Goal: Transaction & Acquisition: Subscribe to service/newsletter

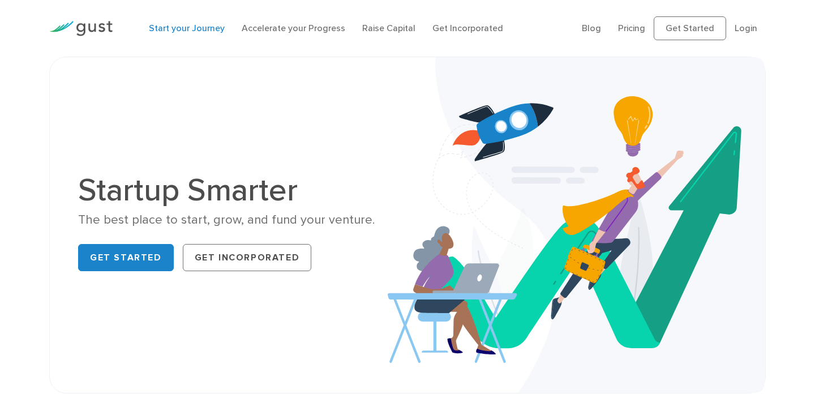
click at [191, 29] on link "Start your Journey" at bounding box center [187, 28] width 76 height 11
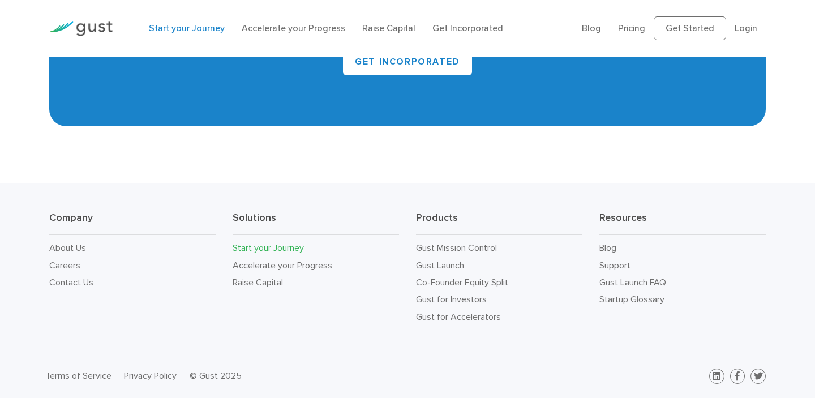
scroll to position [2172, 0]
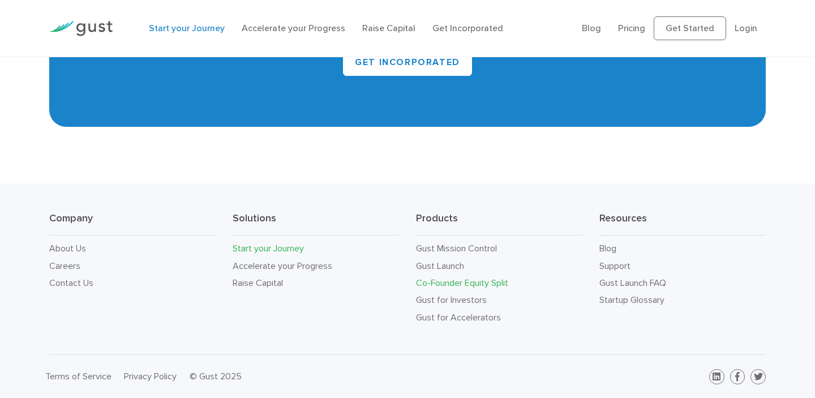
click at [448, 282] on link "Co-Founder Equity Split" at bounding box center [462, 282] width 92 height 11
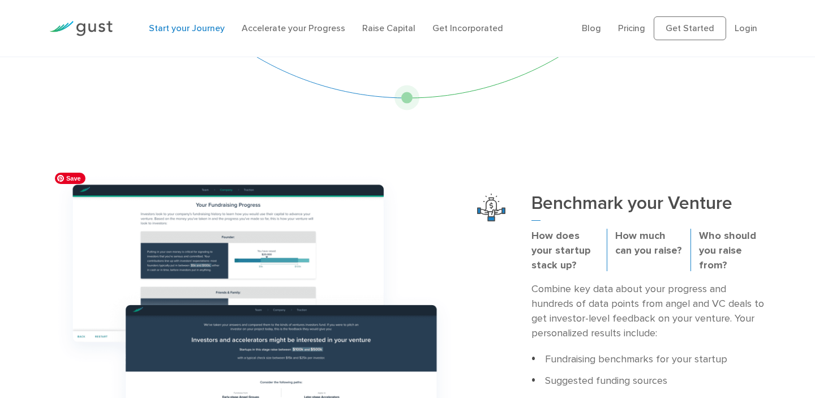
scroll to position [239, 0]
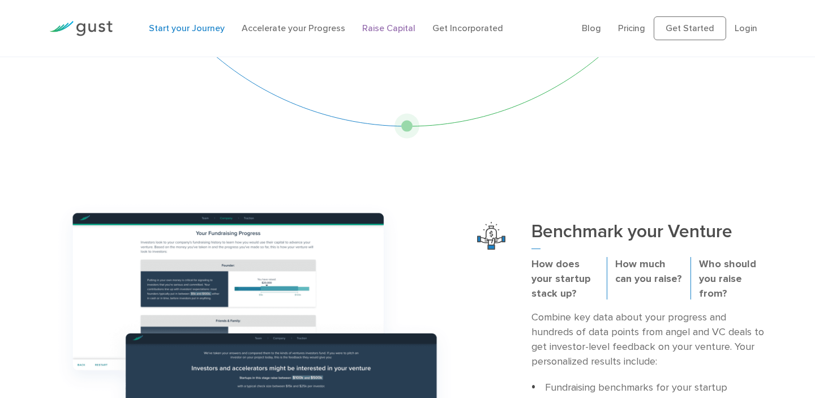
click at [378, 26] on link "Raise Capital" at bounding box center [388, 28] width 53 height 11
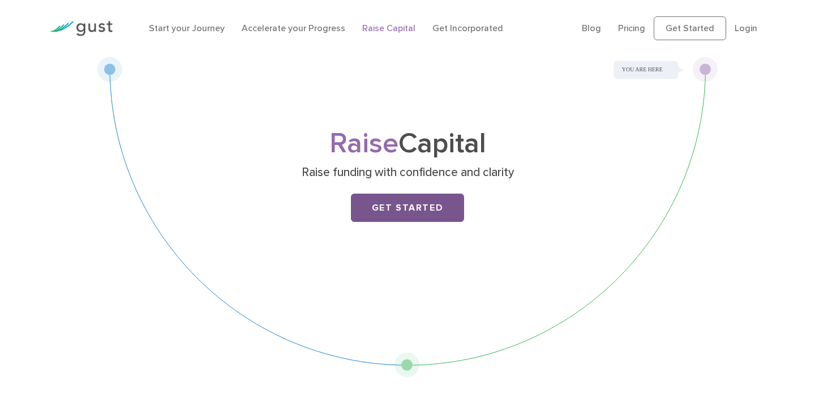
click at [440, 200] on link "Get Started" at bounding box center [407, 208] width 113 height 28
click at [631, 31] on link "Pricing" at bounding box center [631, 28] width 27 height 11
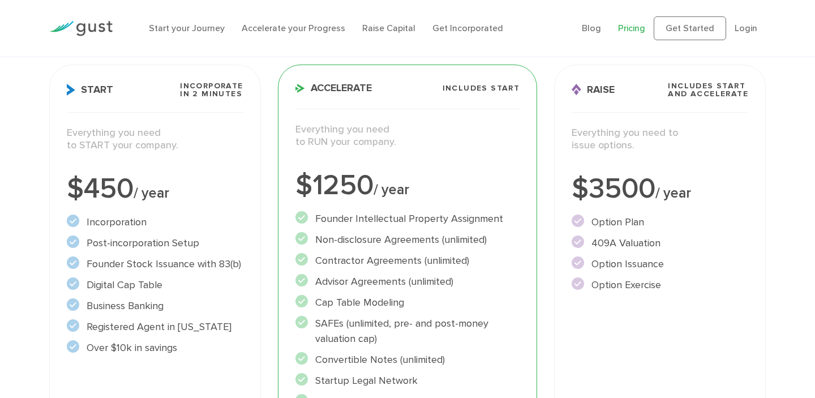
scroll to position [143, 0]
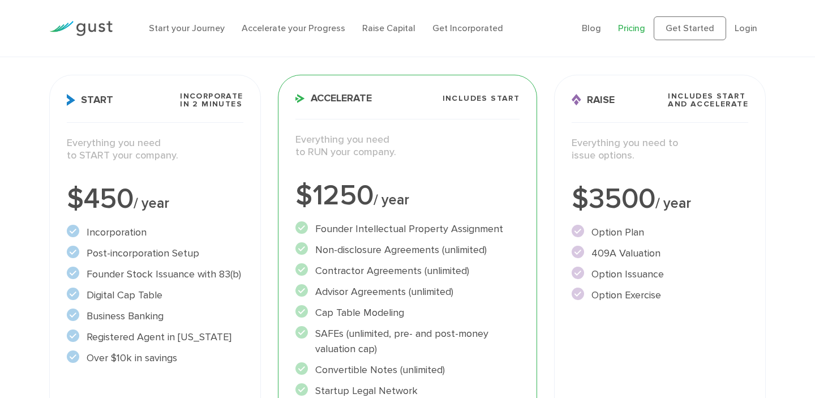
click at [624, 202] on div "$3500 / year" at bounding box center [660, 199] width 177 height 28
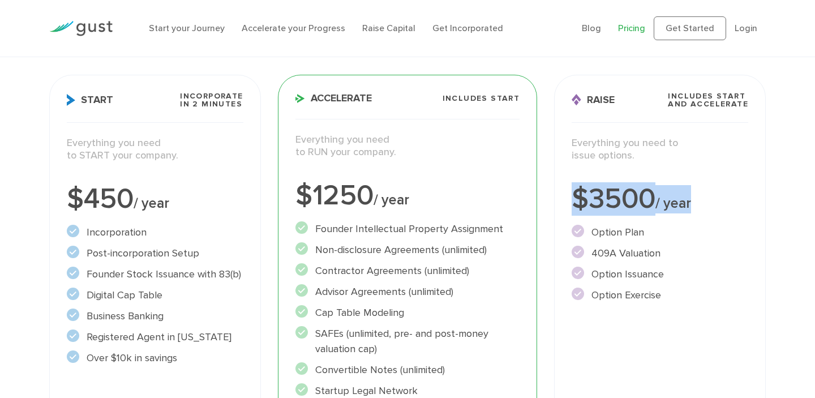
click at [624, 202] on div "$3500 / year" at bounding box center [660, 199] width 177 height 28
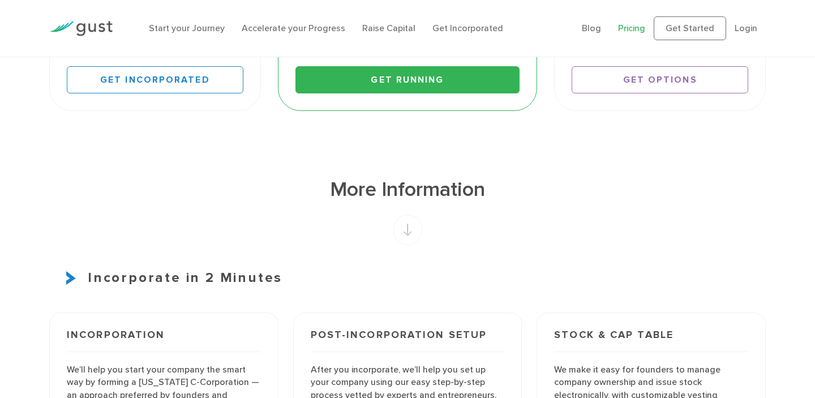
scroll to position [563, 0]
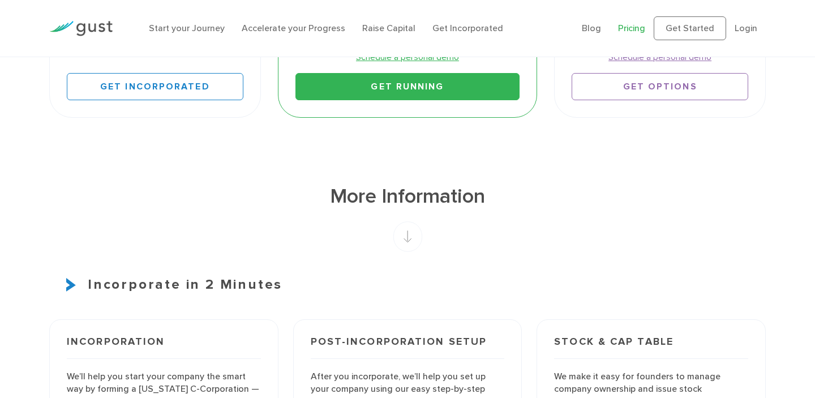
click at [414, 242] on rect at bounding box center [407, 236] width 29 height 31
click at [408, 237] on rect at bounding box center [407, 236] width 29 height 31
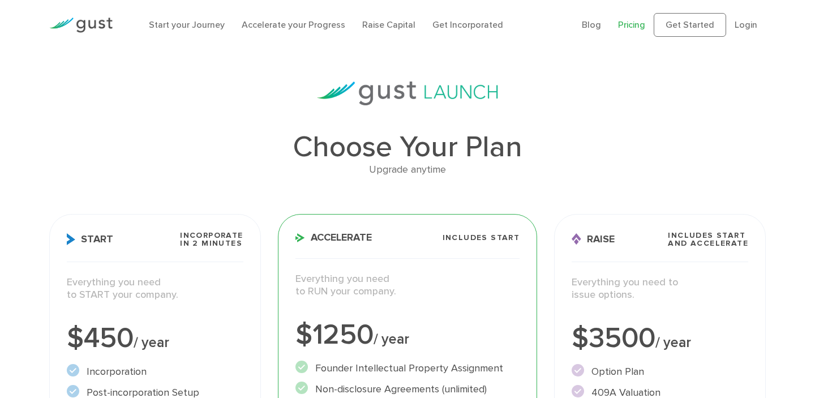
scroll to position [0, 0]
